Goal: Task Accomplishment & Management: Use online tool/utility

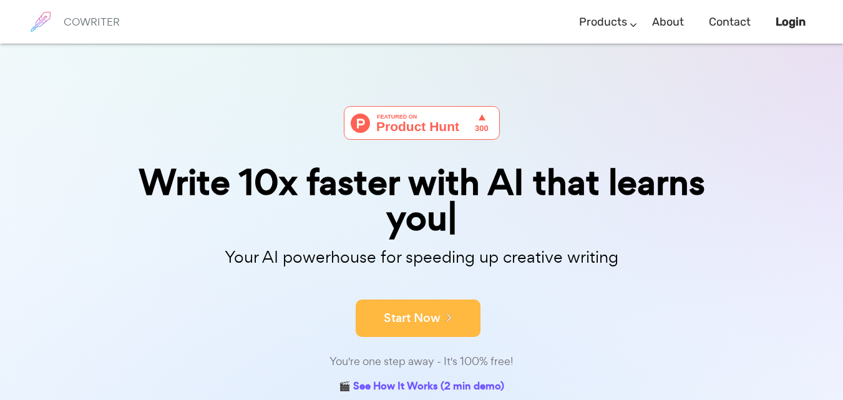
click at [442, 319] on div "Write 10x faster with [PERSON_NAME] that learns you Your AI powerhouse for spee…" at bounding box center [422, 251] width 624 height 291
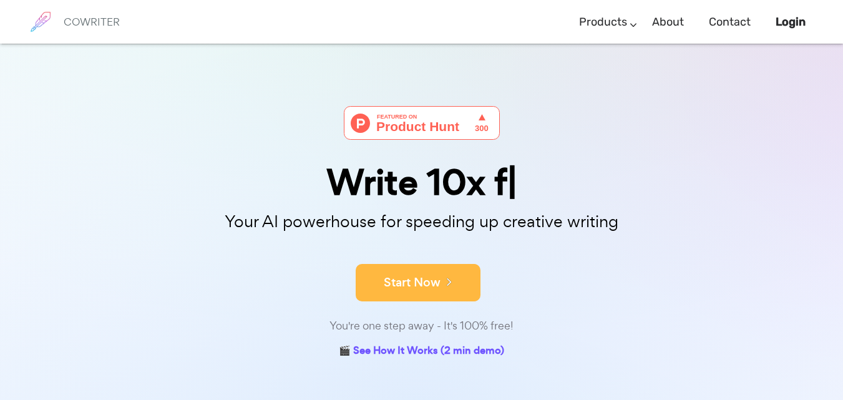
click at [445, 294] on button "Start Now" at bounding box center [418, 282] width 125 height 37
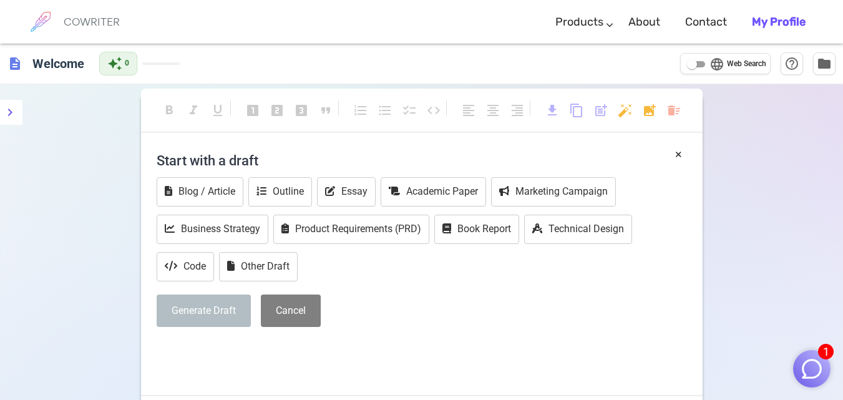
click at [178, 160] on h4 "Start with a draft" at bounding box center [422, 160] width 530 height 30
